Goal: Task Accomplishment & Management: Manage account settings

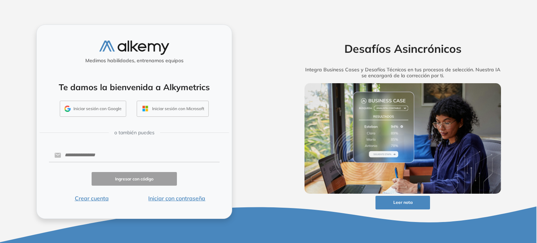
click at [182, 196] on button "Iniciar con contraseña" at bounding box center [176, 198] width 85 height 8
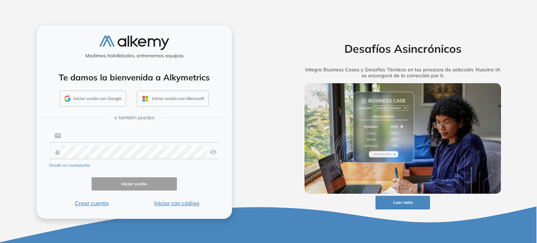
type input "**********"
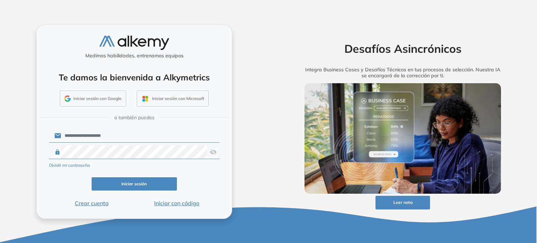
drag, startPoint x: 185, startPoint y: 176, endPoint x: 180, endPoint y: 177, distance: 5.0
click at [185, 176] on form "**********" at bounding box center [134, 168] width 171 height 80
click at [171, 179] on button "Iniciar sesión" at bounding box center [134, 184] width 85 height 14
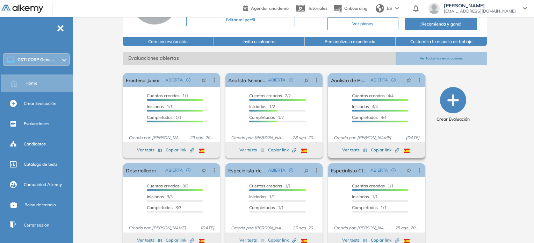
scroll to position [82, 0]
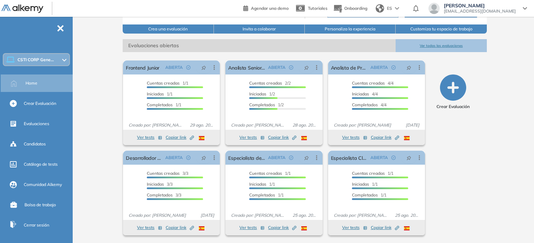
click at [446, 46] on button "Ver todas las evaluaciones" at bounding box center [441, 45] width 91 height 13
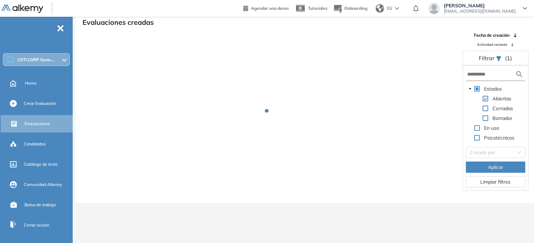
scroll to position [17, 0]
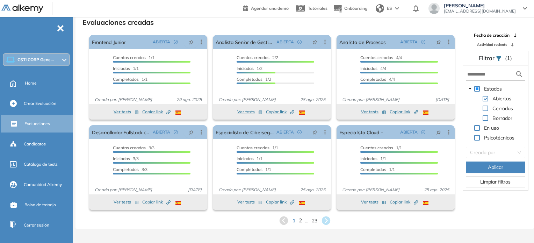
click at [300, 220] on span "2" at bounding box center [299, 220] width 3 height 8
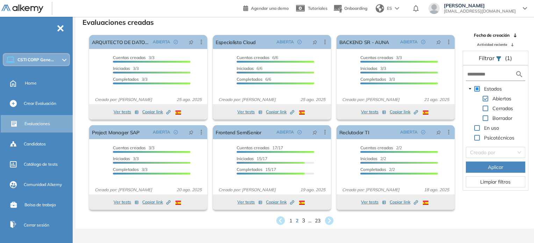
click at [304, 220] on span "3" at bounding box center [303, 220] width 3 height 8
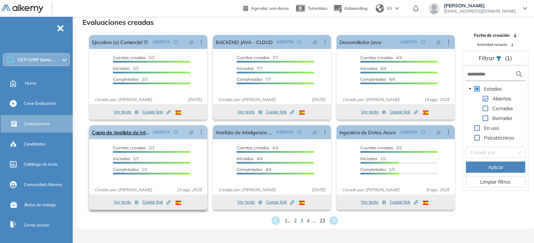
click at [200, 131] on icon at bounding box center [201, 132] width 7 height 7
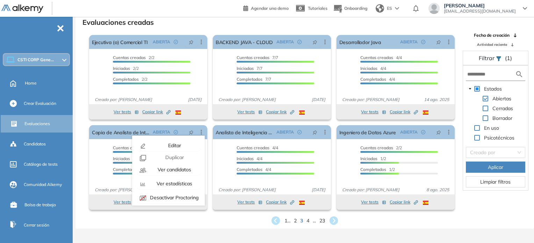
click at [148, 212] on div "El proctoring será activado ¡Importante!: Los usuarios que ya realizaron la eva…" at bounding box center [148, 167] width 124 height 90
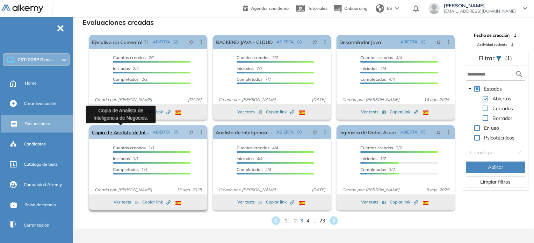
click at [141, 135] on link "Copia de Analista de Inteligencia de Negocios." at bounding box center [121, 132] width 58 height 14
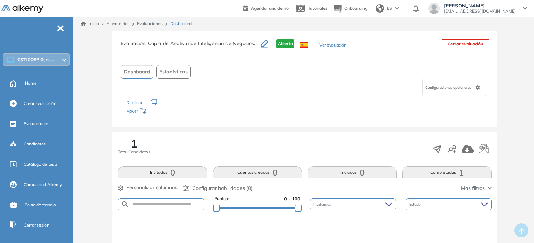
click at [471, 47] on button "Cerrar evaluación" at bounding box center [465, 44] width 47 height 10
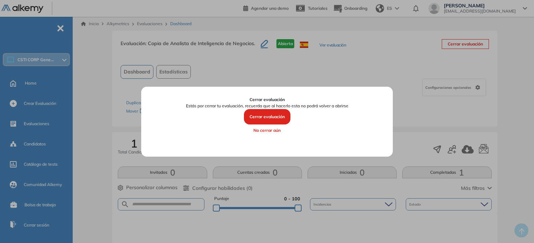
click at [275, 116] on button "Cerrar evaluación" at bounding box center [267, 116] width 46 height 15
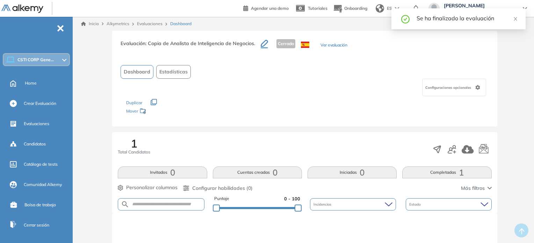
click at [512, 20] on div "Se ha finalizado la evaluación" at bounding box center [466, 18] width 101 height 8
click at [513, 21] on icon "close" at bounding box center [515, 18] width 5 height 5
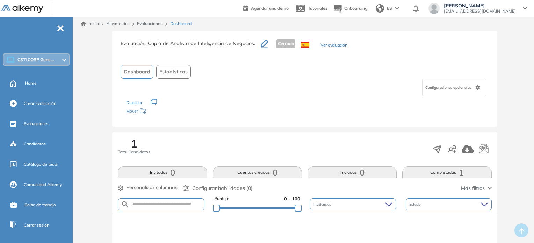
click at [153, 23] on link "Evaluaciones" at bounding box center [150, 23] width 26 height 5
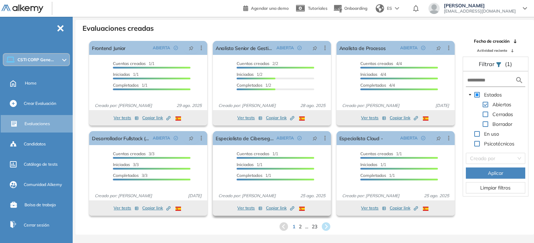
scroll to position [17, 0]
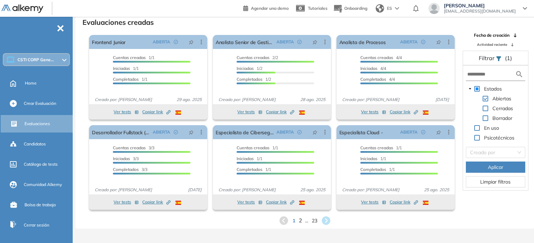
click at [300, 222] on span "2" at bounding box center [299, 220] width 3 height 8
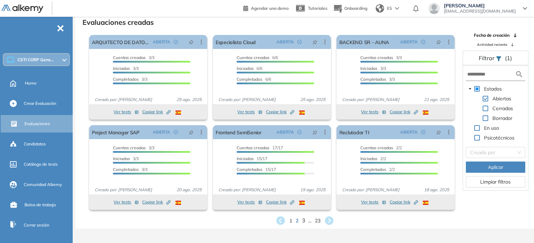
click at [303, 219] on span "3" at bounding box center [303, 220] width 3 height 8
click at [307, 219] on span "4" at bounding box center [307, 220] width 3 height 8
click at [307, 219] on span "5" at bounding box center [307, 220] width 3 height 8
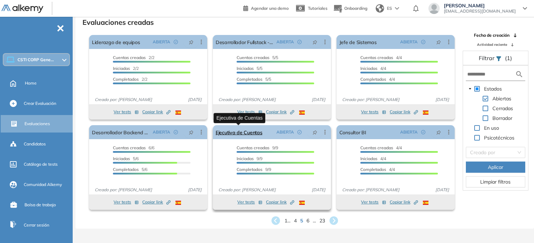
click at [248, 136] on link "Ejecutiva de Cuentas" at bounding box center [239, 132] width 47 height 14
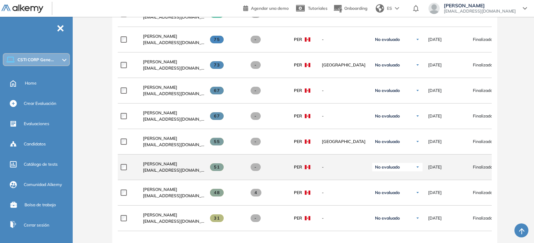
scroll to position [158, 0]
